Goal: Information Seeking & Learning: Get advice/opinions

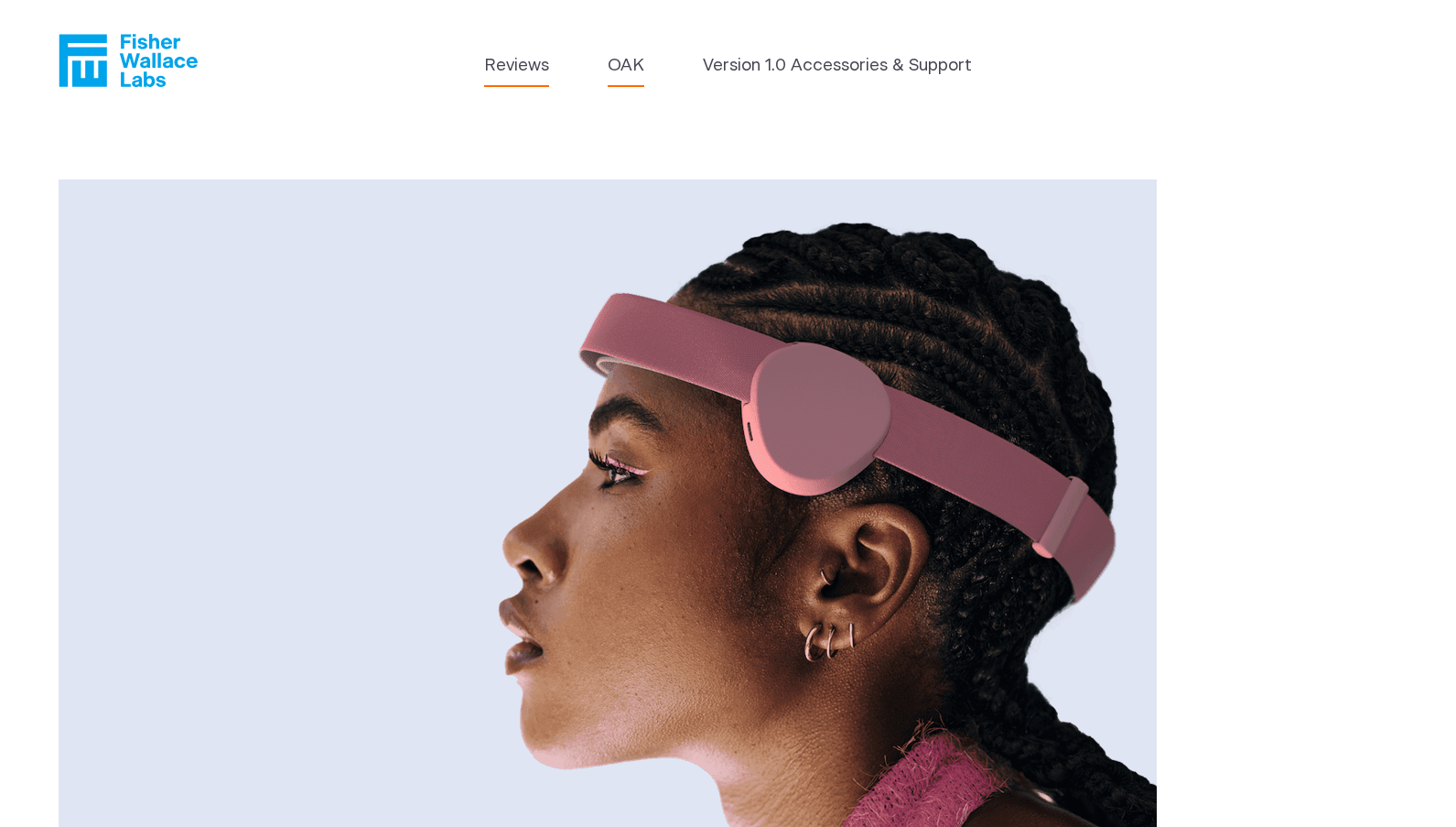
click at [519, 73] on link "Reviews" at bounding box center [516, 66] width 65 height 26
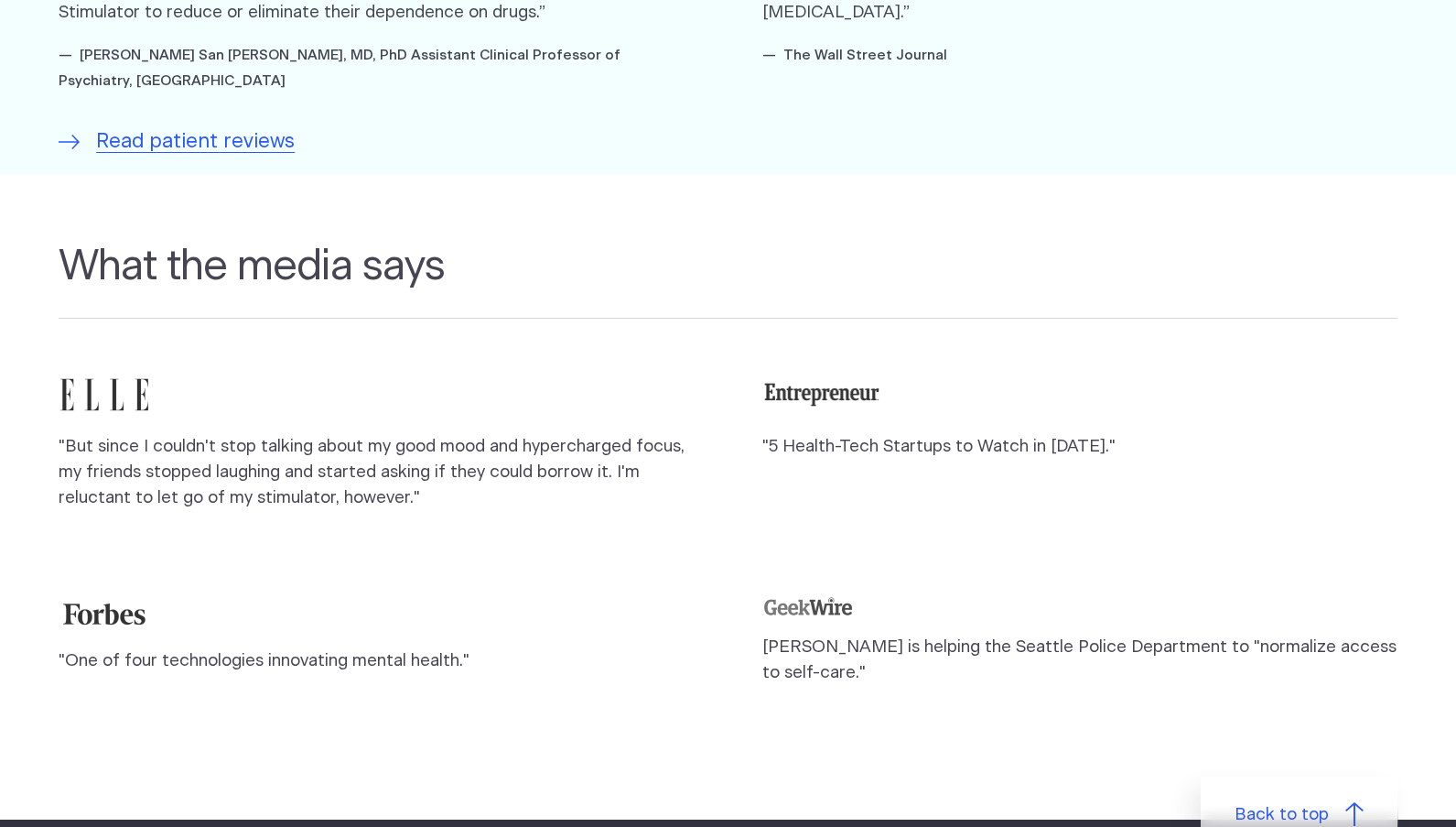
scroll to position [1464, 0]
